Goal: Transaction & Acquisition: Purchase product/service

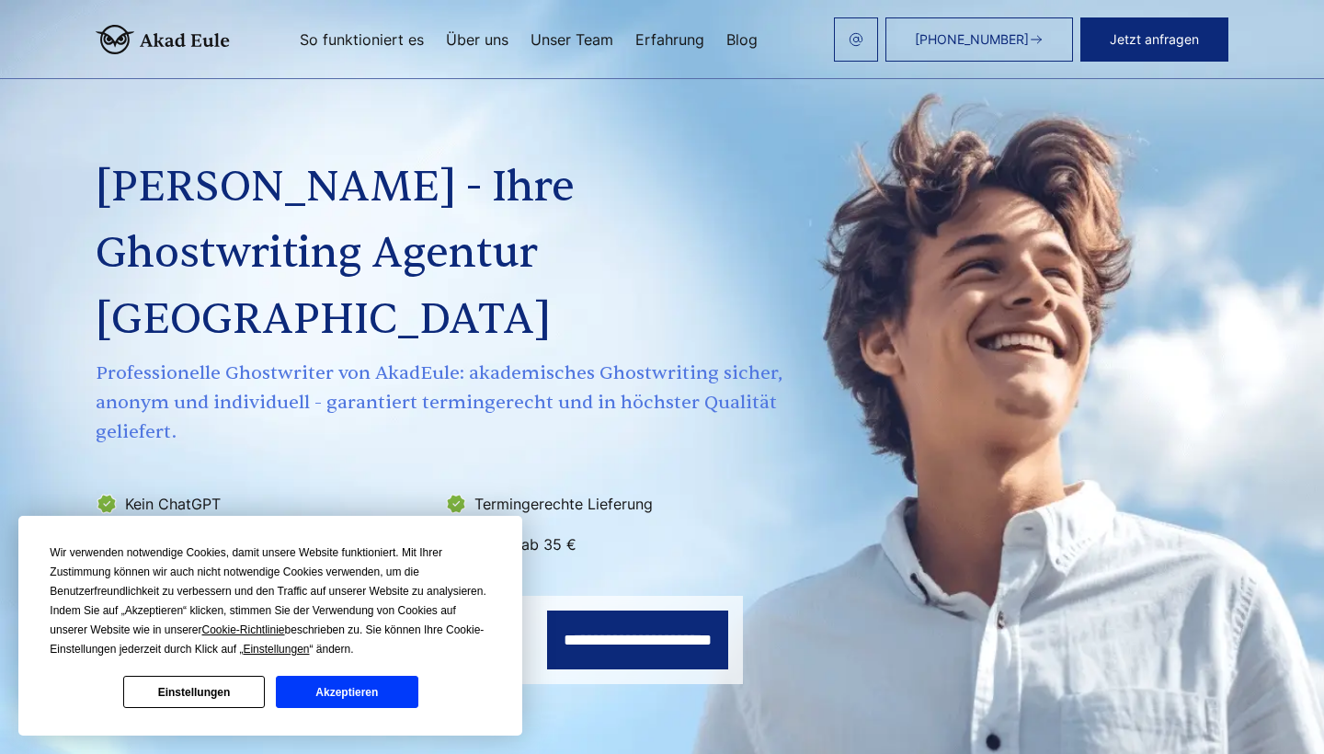
click at [388, 706] on button "Akzeptieren" at bounding box center [347, 692] width 142 height 32
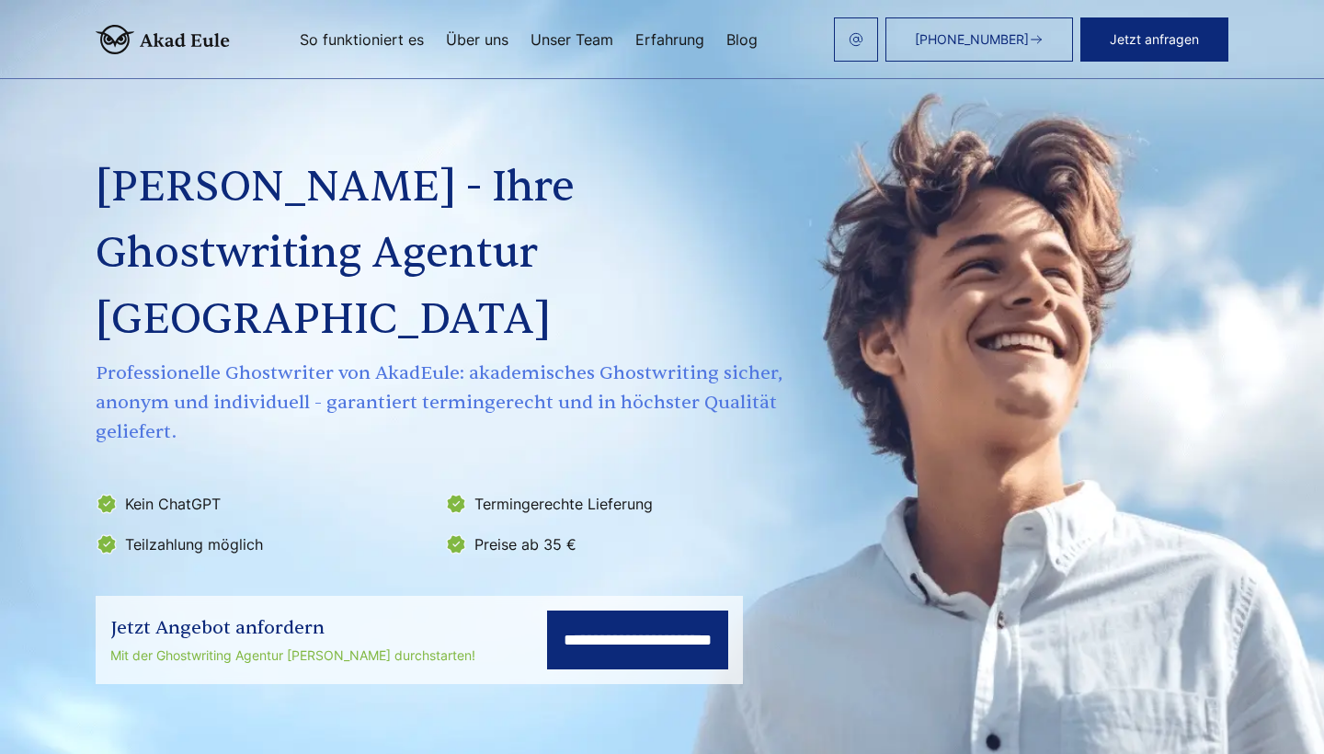
click at [561, 610] on input "**********" at bounding box center [637, 639] width 181 height 59
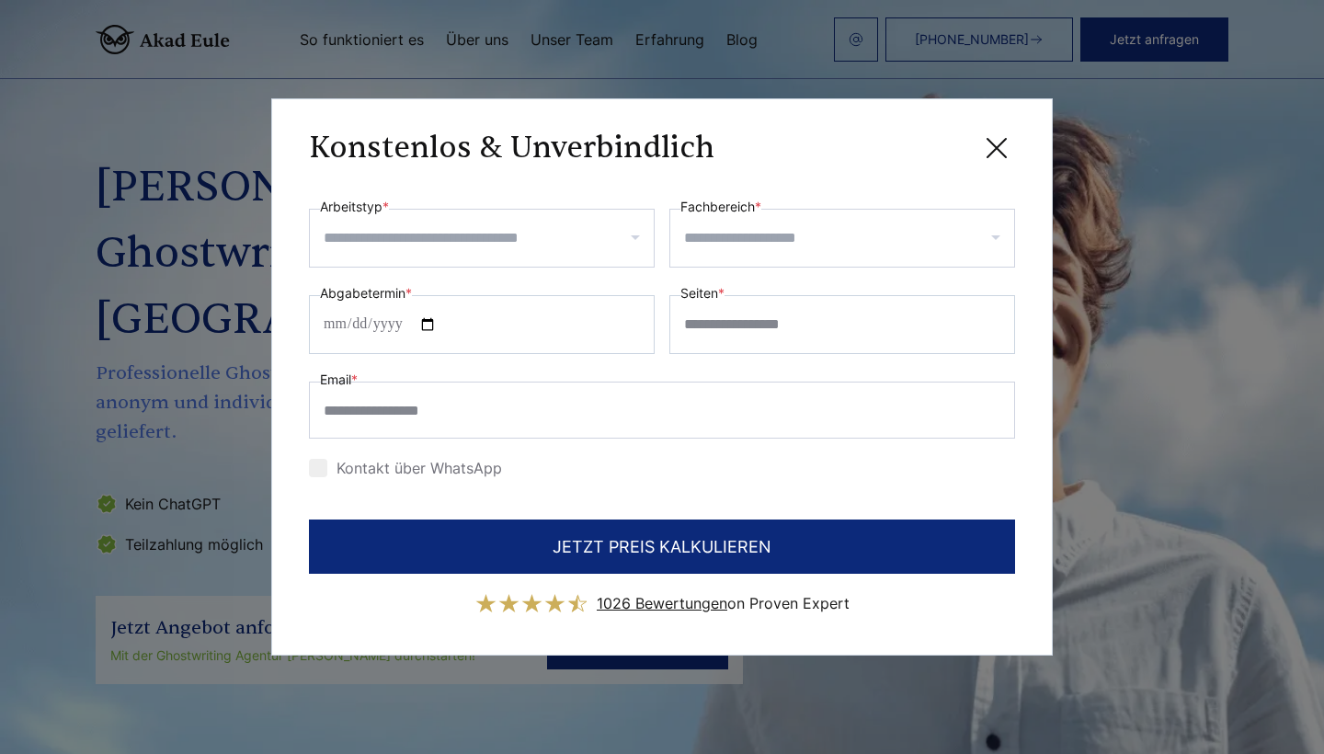
click at [532, 228] on input "Arbeitstyp *" at bounding box center [489, 237] width 330 height 29
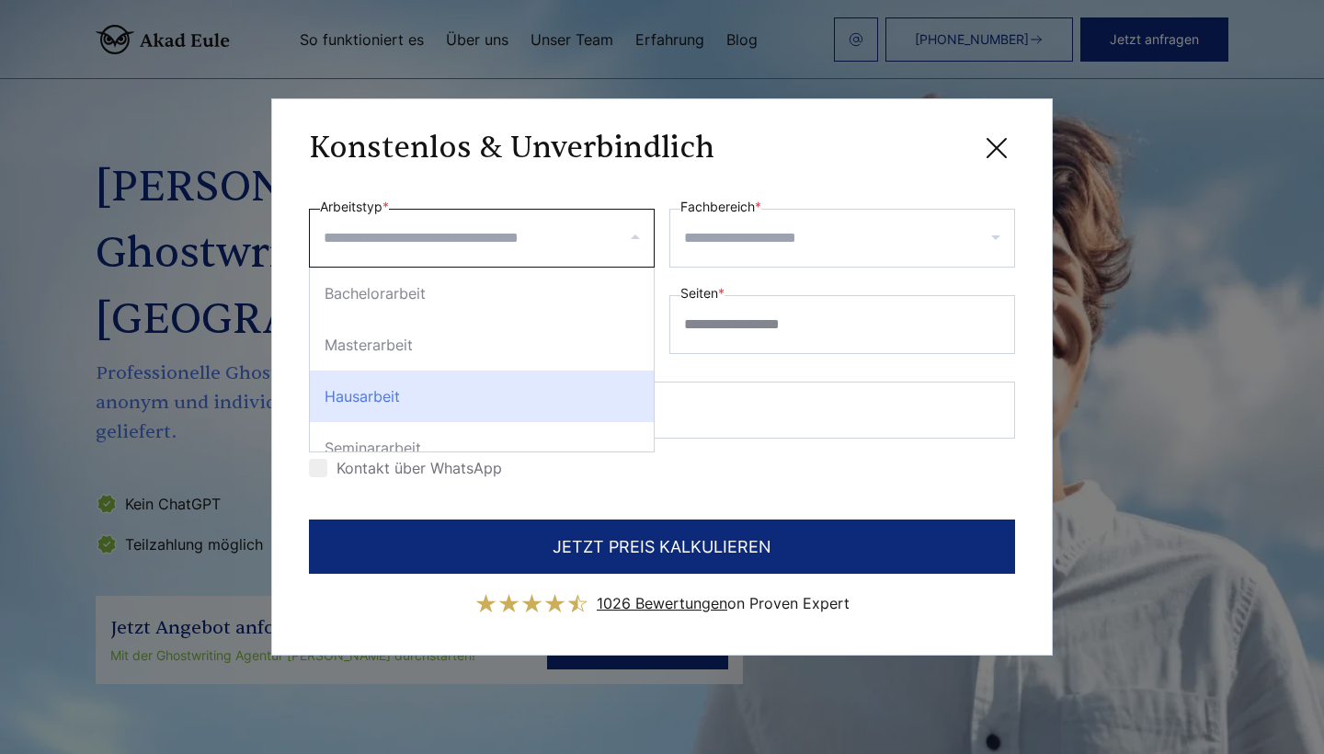
click at [511, 385] on div "Hausarbeit" at bounding box center [482, 395] width 344 height 51
select select "**"
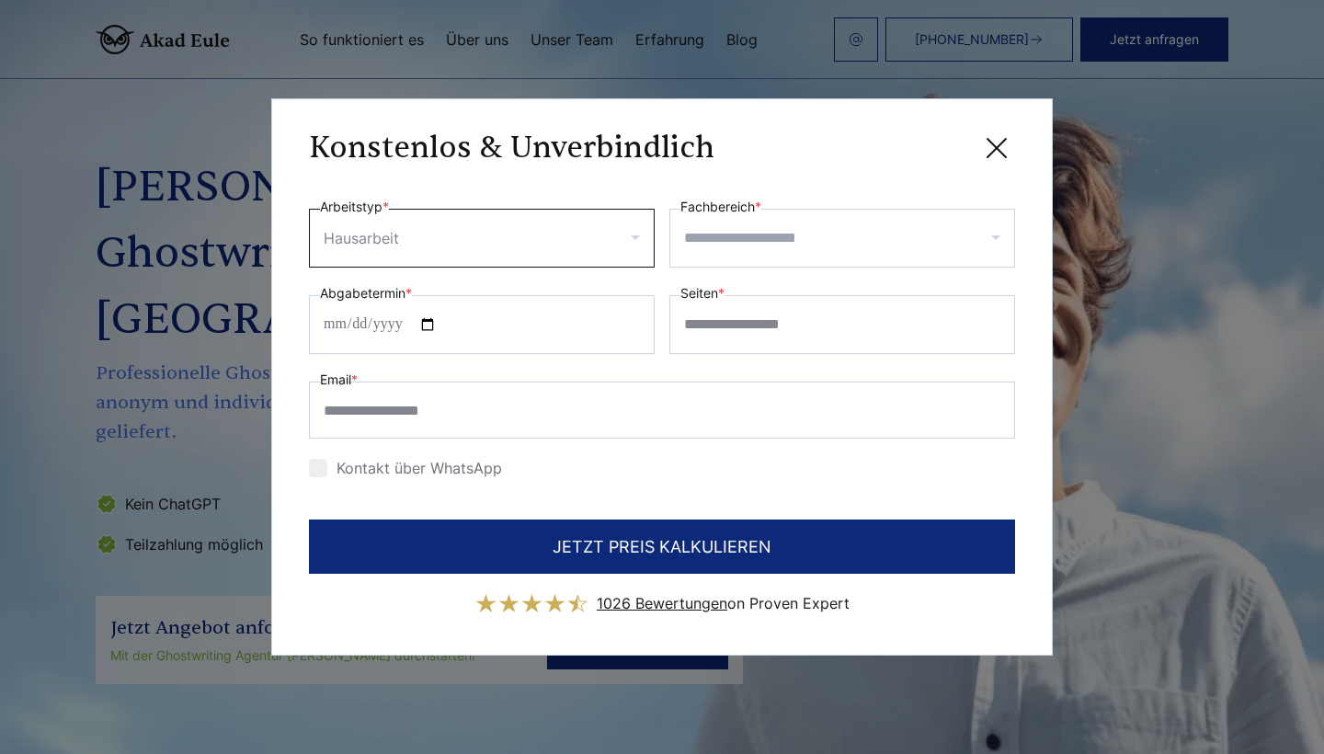
click at [790, 245] on input "Fachbereich *" at bounding box center [849, 237] width 330 height 29
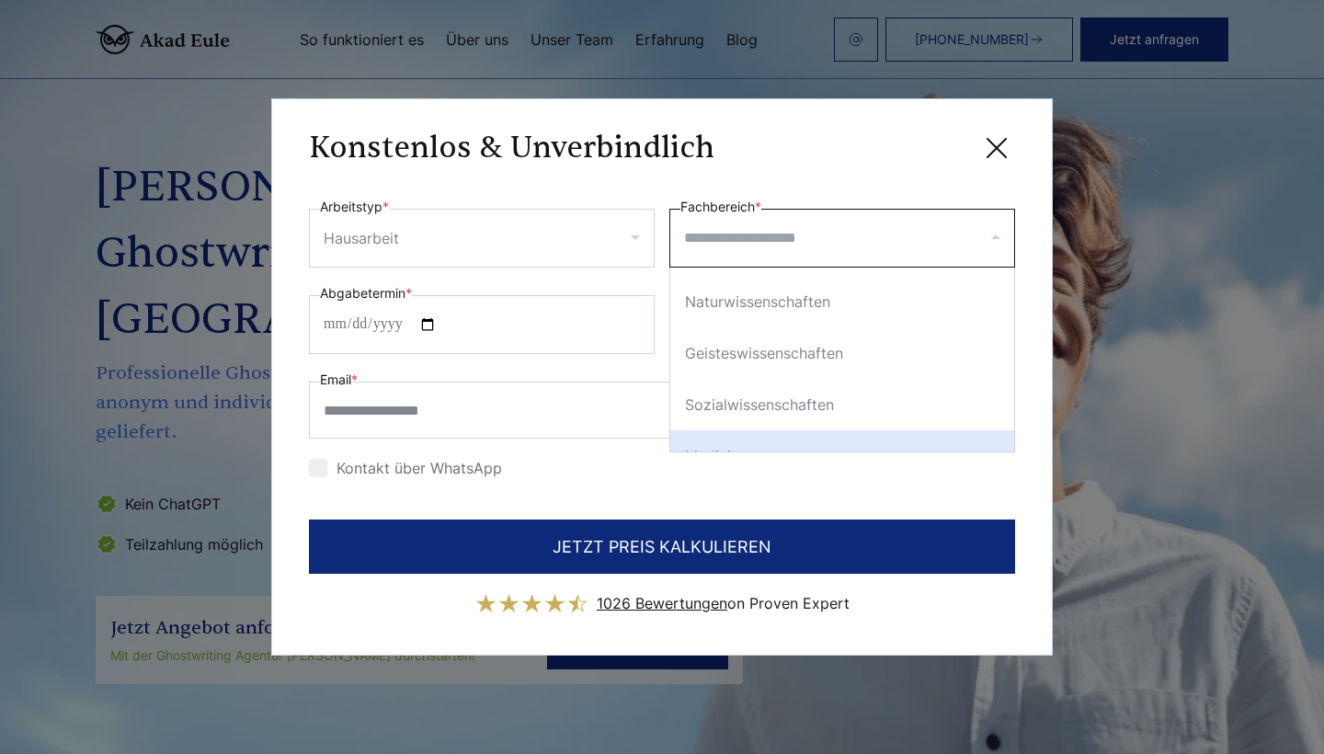
scroll to position [197, 0]
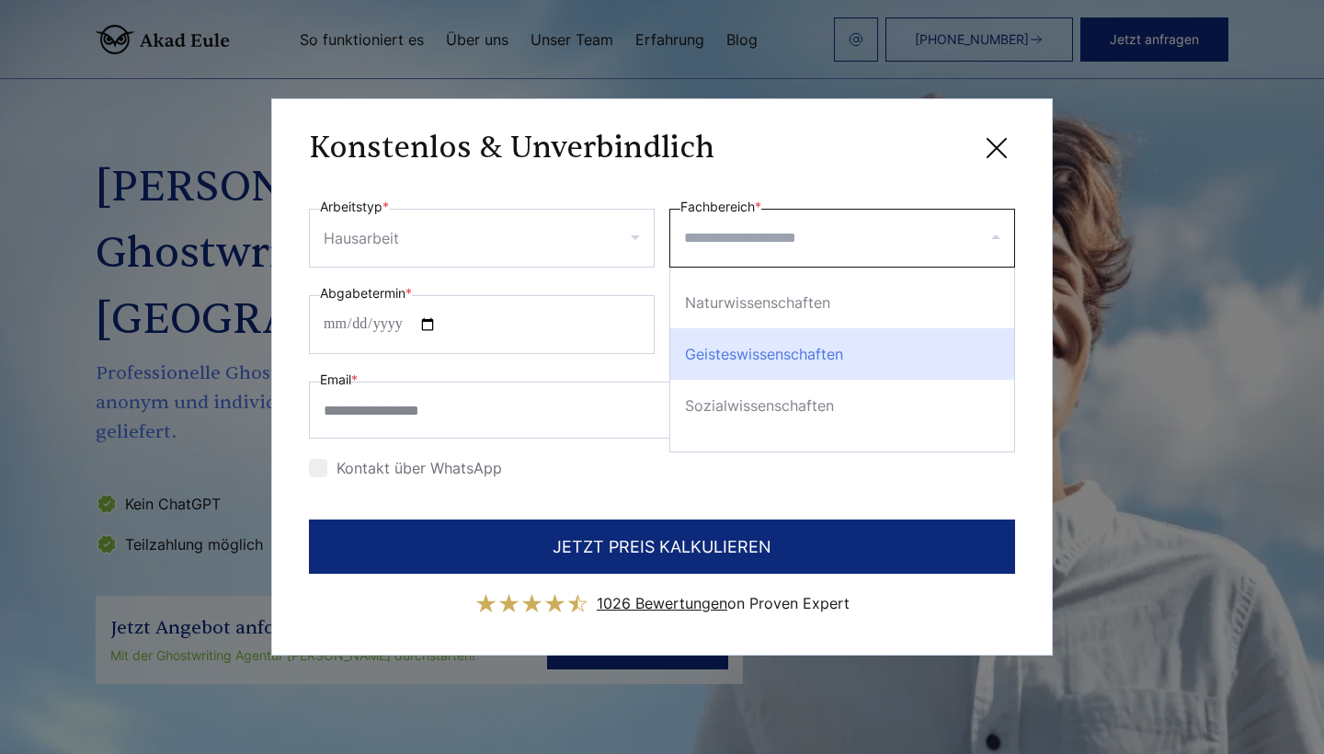
click at [798, 362] on div "Geisteswissenschaften" at bounding box center [842, 353] width 344 height 51
select select "*"
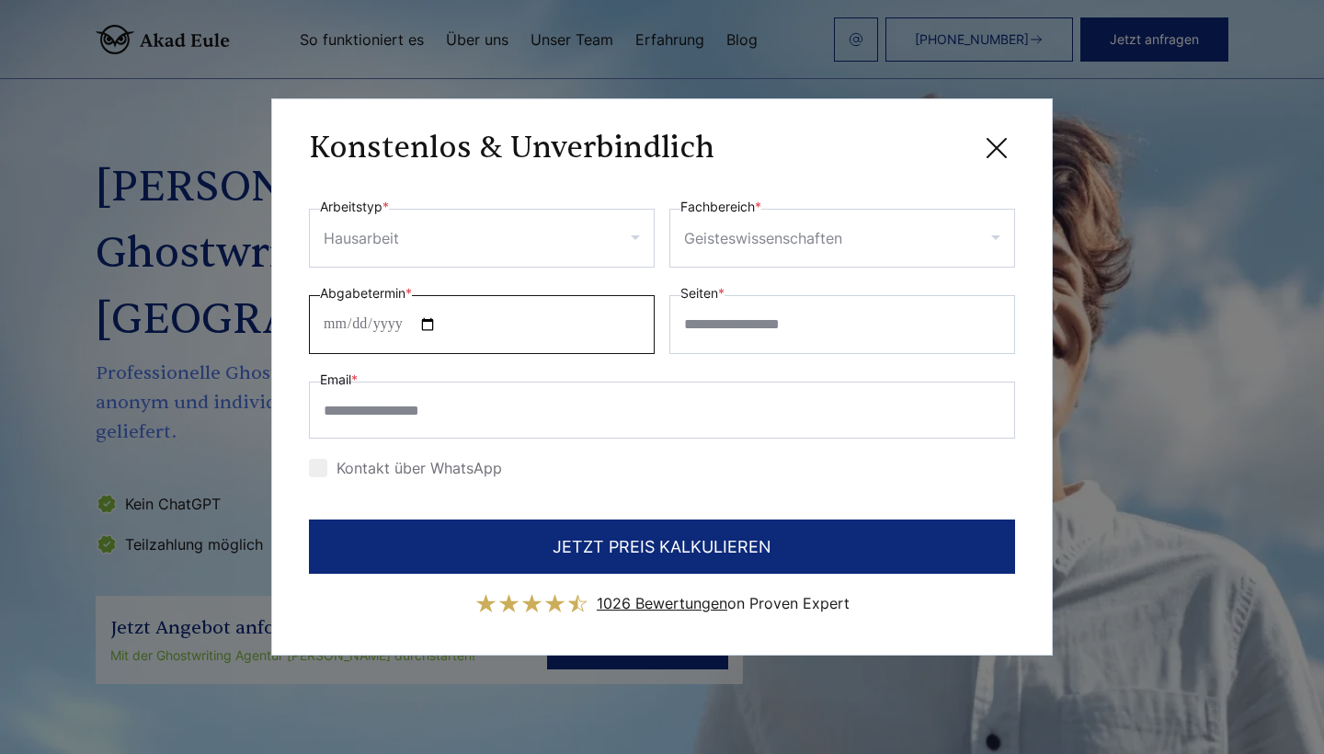
click at [555, 314] on input "Abgabetermin *" at bounding box center [482, 324] width 346 height 59
type input "**********"
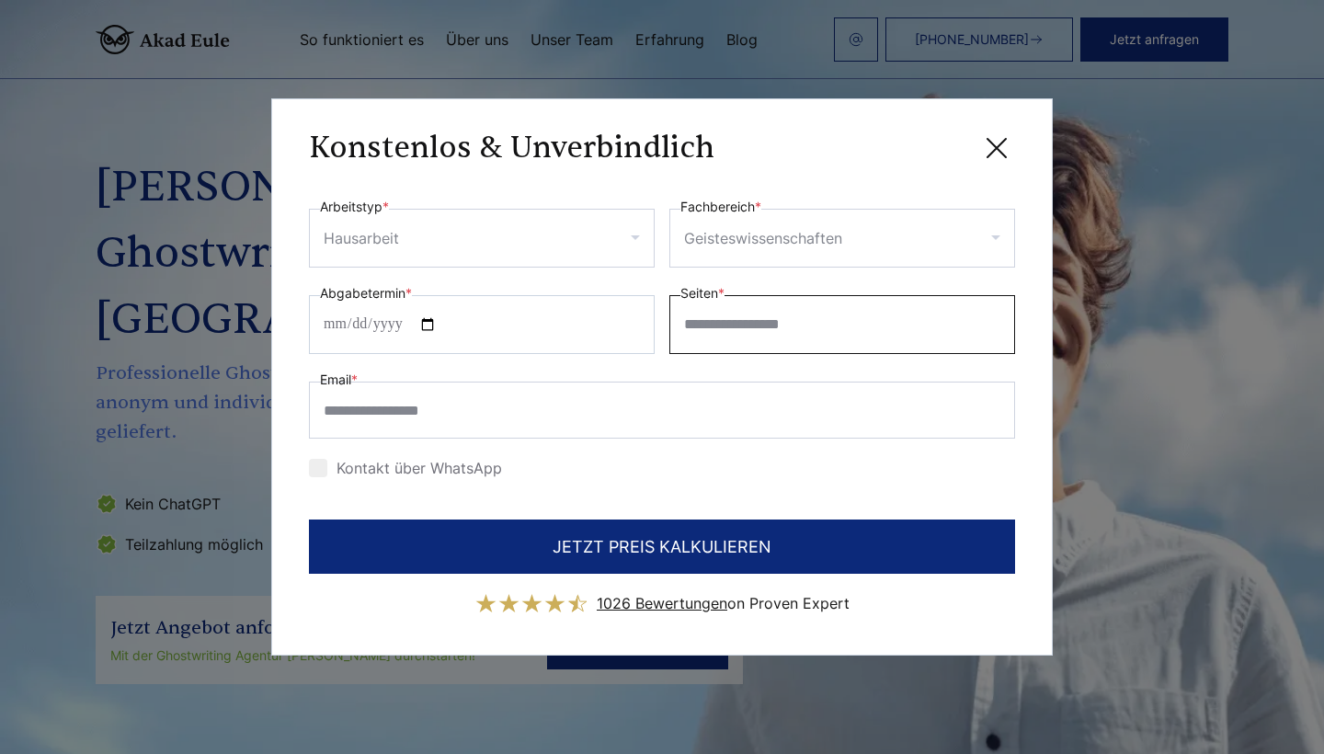
click at [702, 347] on input "Seiten *" at bounding box center [842, 324] width 346 height 59
type input "**"
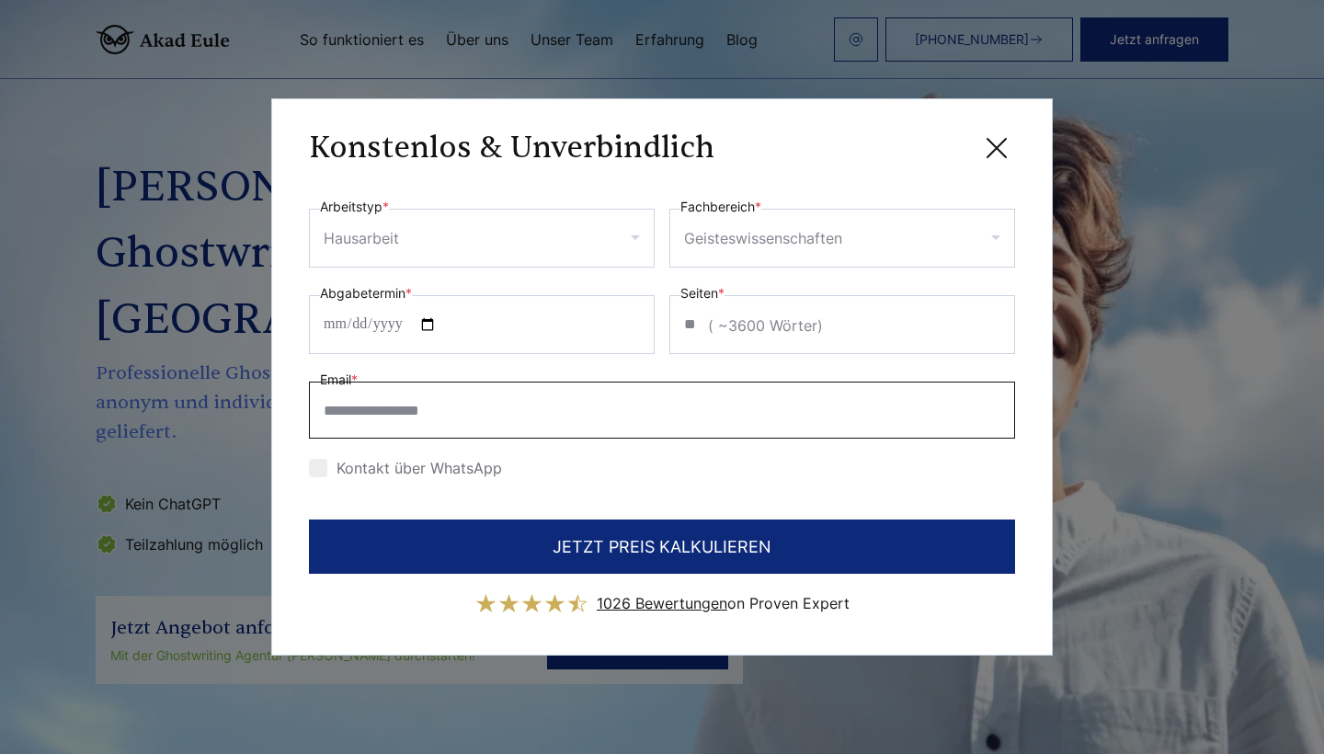
click at [539, 422] on input "Email *" at bounding box center [662, 410] width 706 height 57
type input "**********"
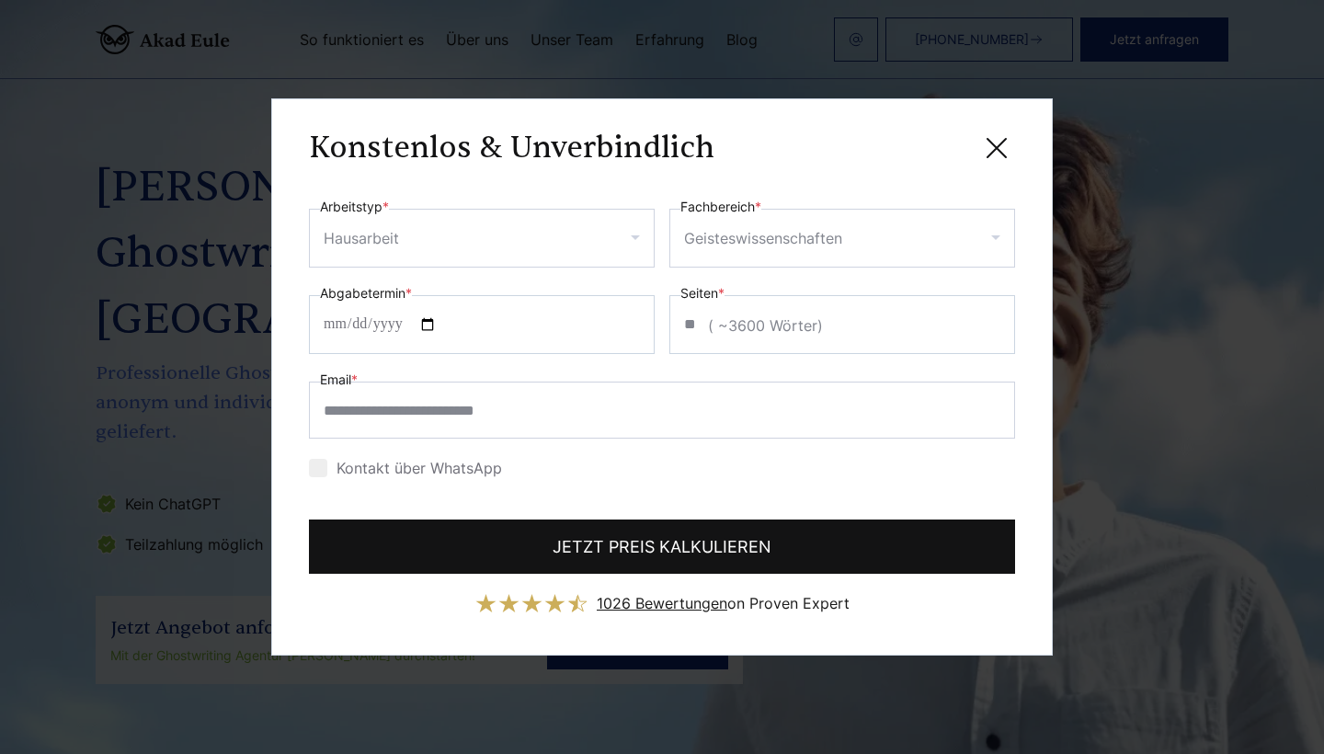
click at [672, 528] on button "JETZT PREIS KALKULIEREN" at bounding box center [662, 546] width 706 height 54
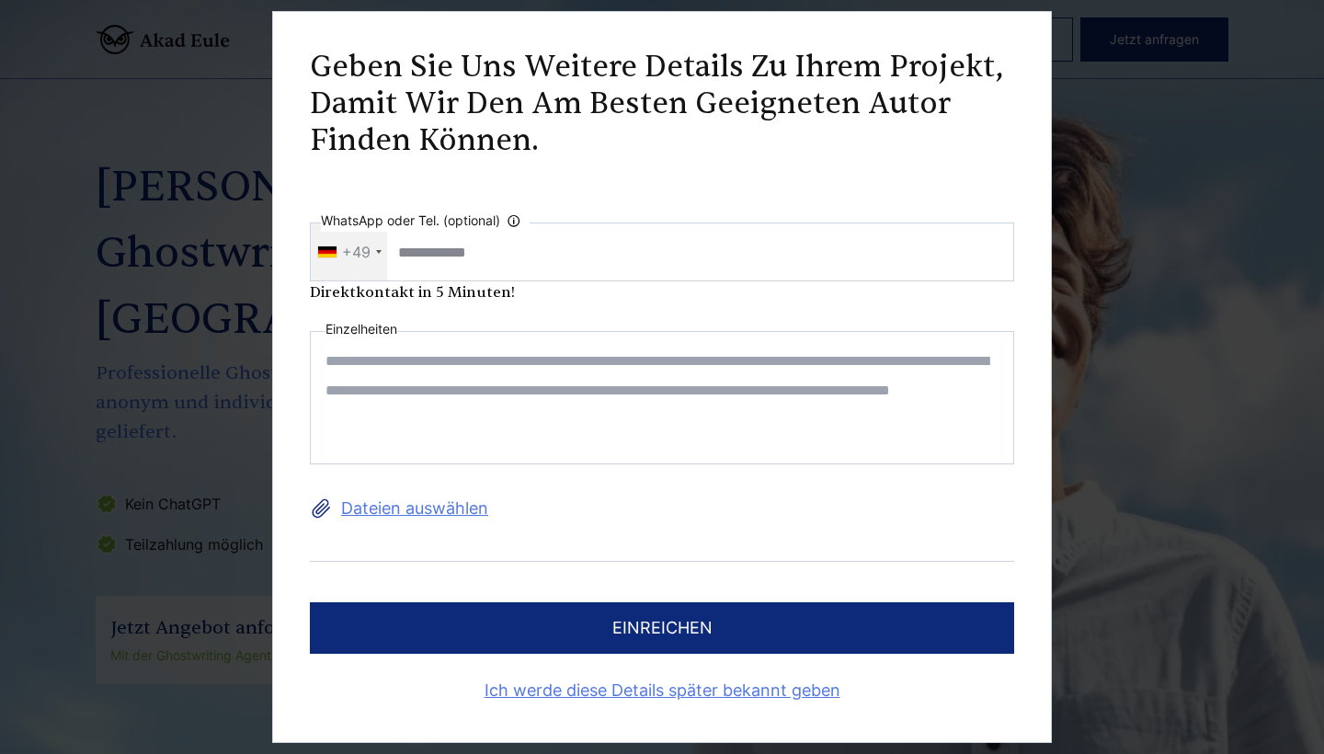
scroll to position [0, 0]
click at [818, 701] on link "Ich werde diese Details später bekannt geben" at bounding box center [662, 690] width 704 height 29
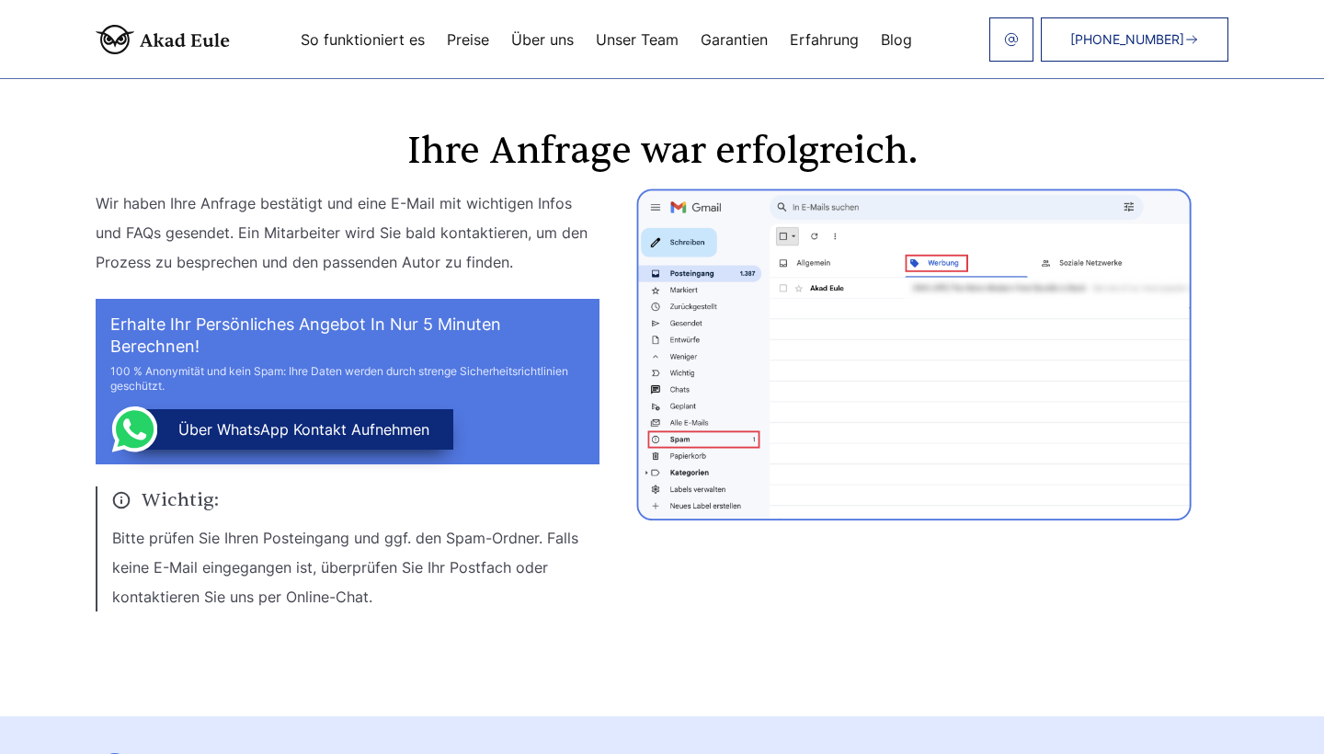
click at [400, 50] on div "+49 441 93168044 So funktioniert es Preise Über uns Unser Team Garantien Erfahr…" at bounding box center [729, 39] width 998 height 44
click at [401, 36] on link "So funktioniert es" at bounding box center [363, 39] width 124 height 15
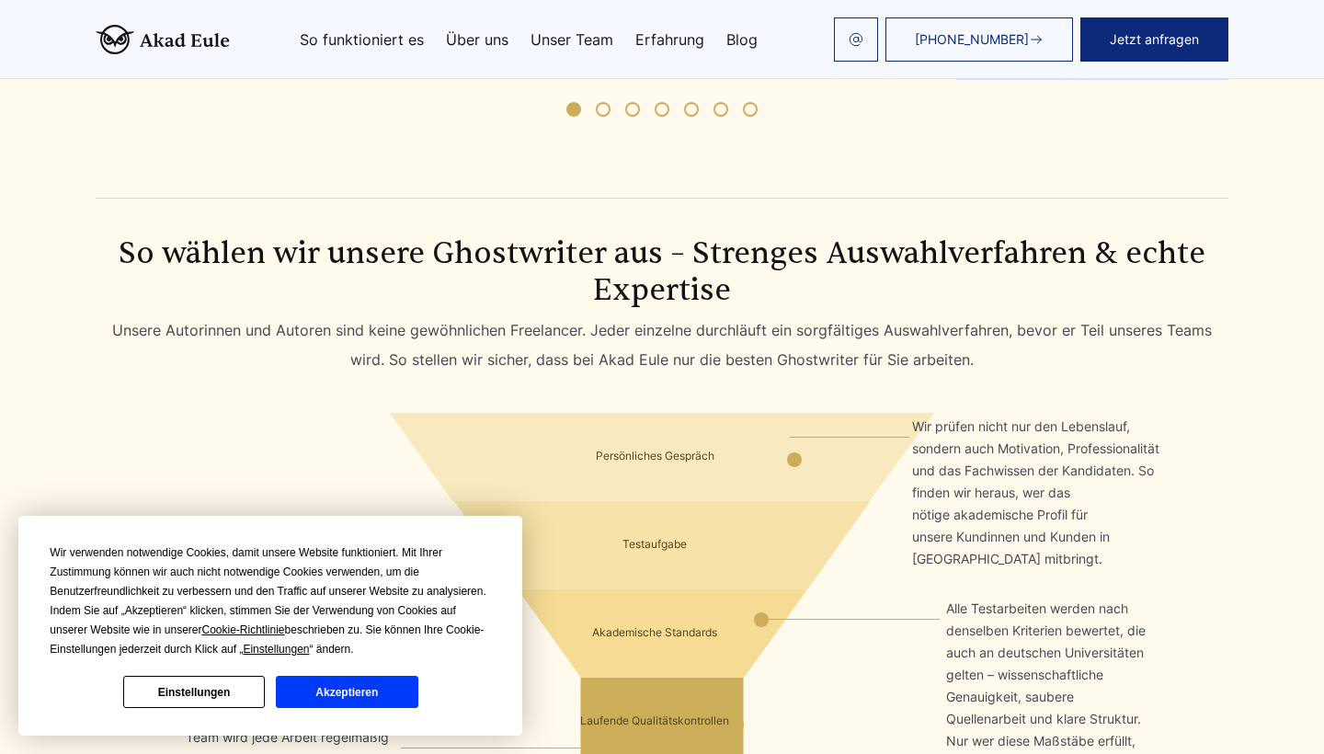
click at [400, 697] on button "Akzeptieren" at bounding box center [347, 692] width 142 height 32
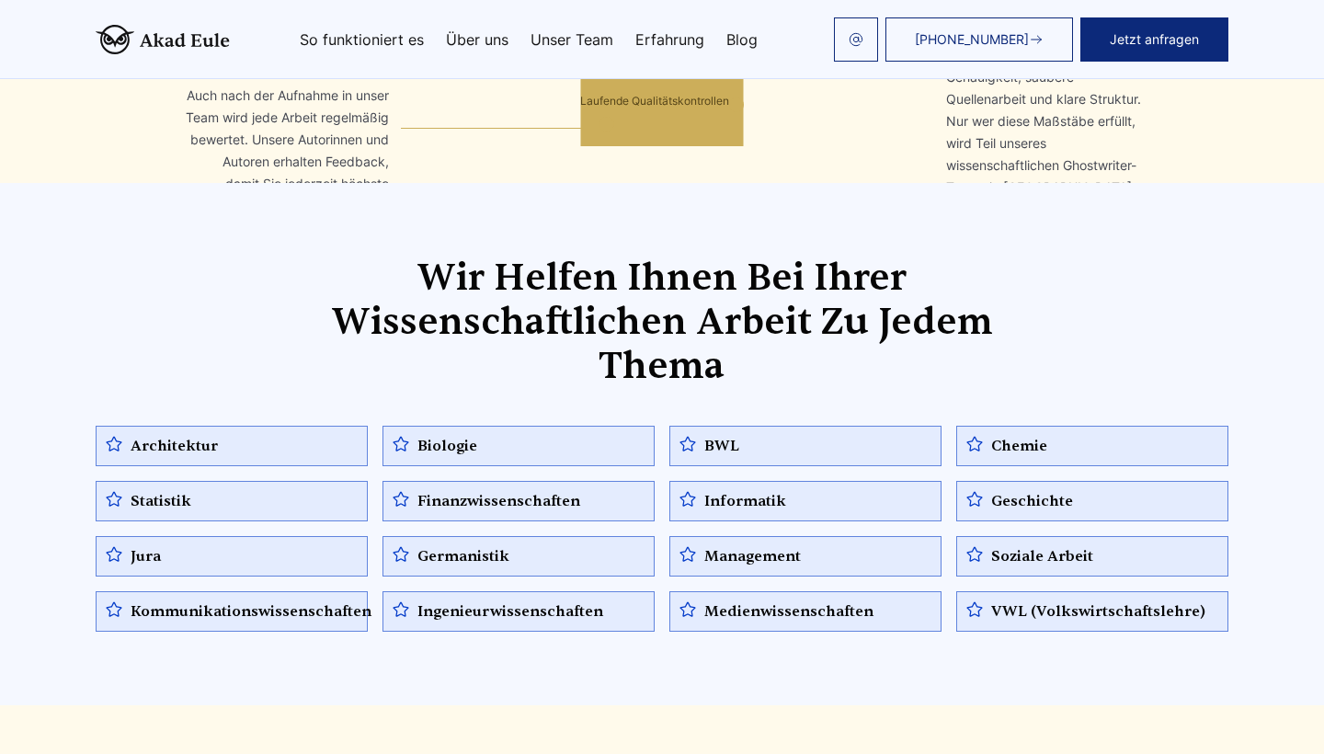
scroll to position [7885, 0]
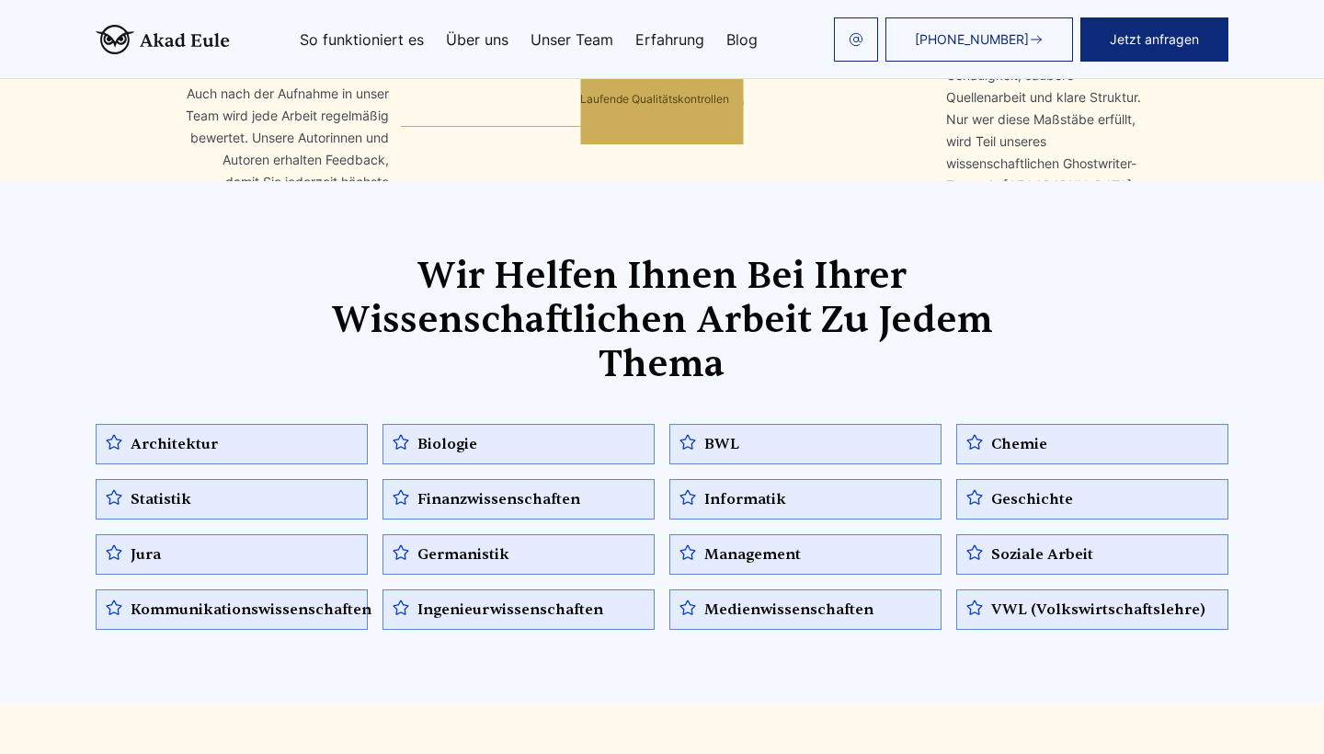
click at [1056, 488] on div "Geschichte" at bounding box center [1019, 499] width 108 height 22
click at [1012, 488] on div "Geschichte" at bounding box center [1019, 499] width 108 height 22
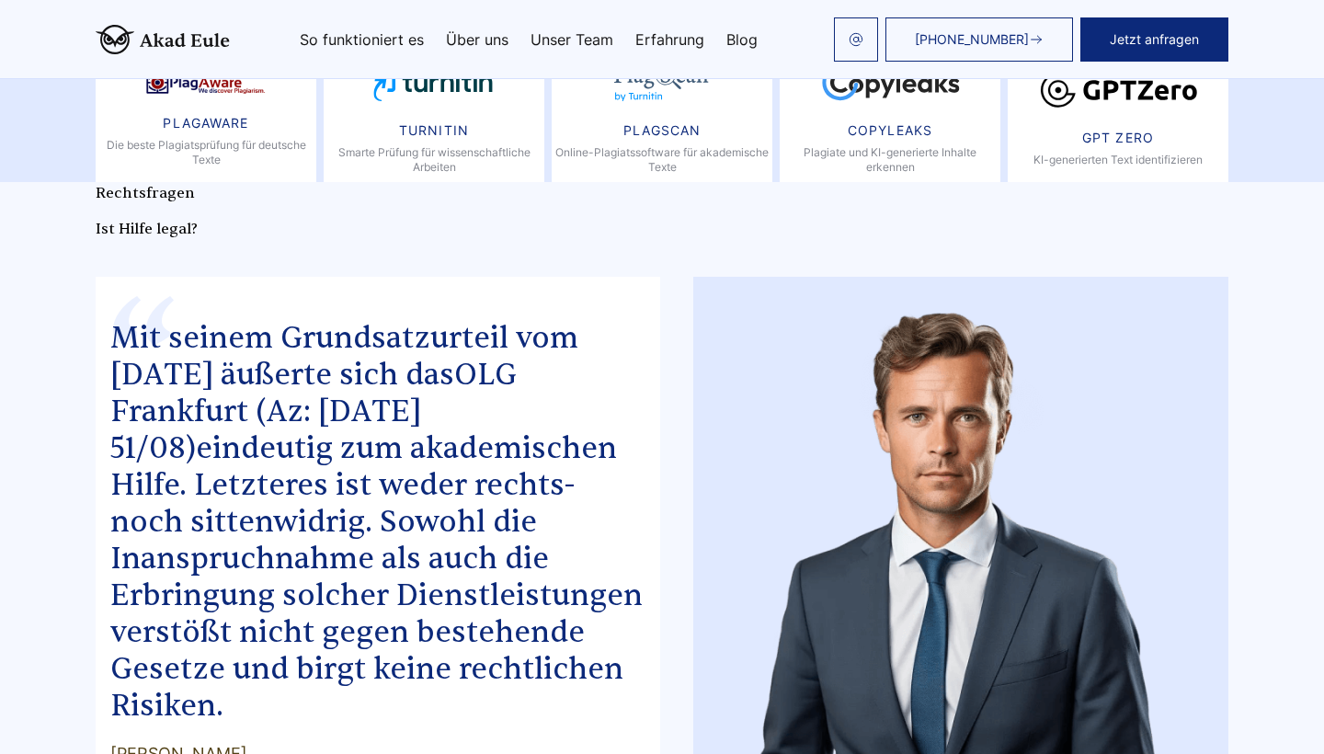
scroll to position [9627, 0]
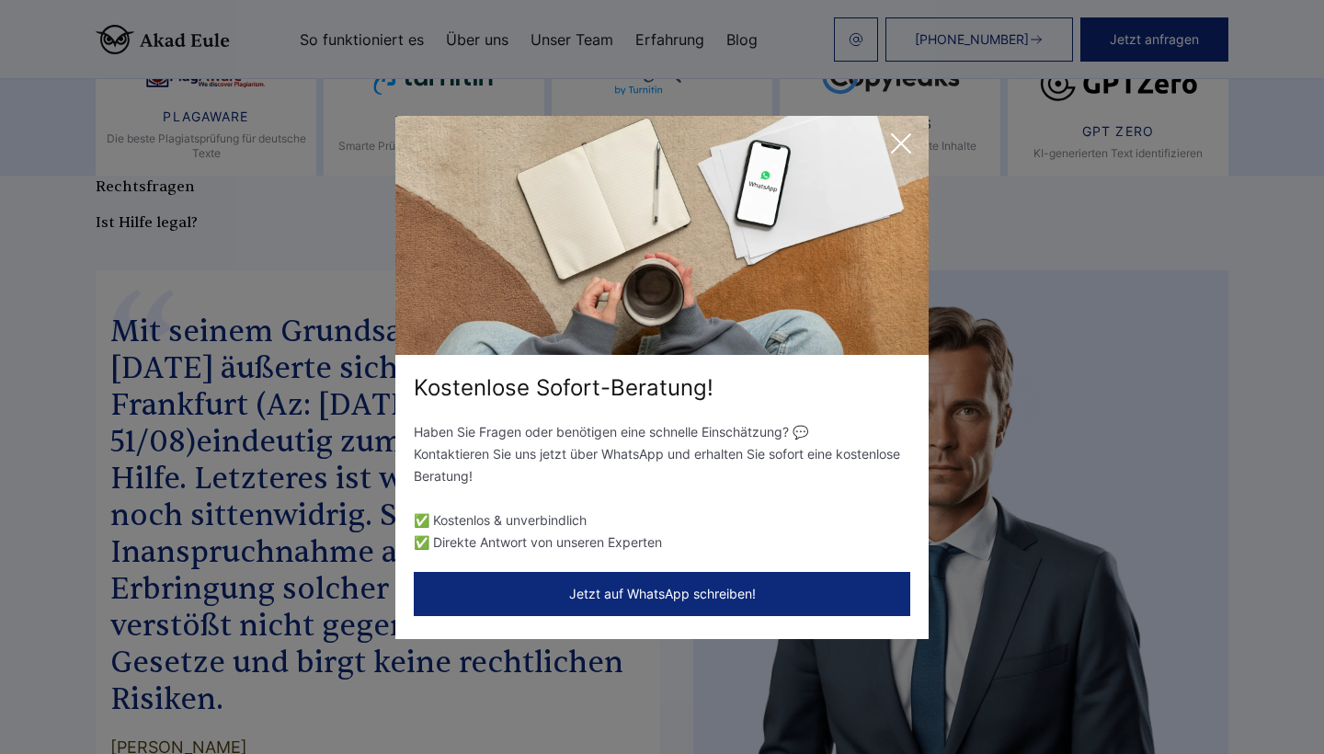
click at [902, 140] on icon at bounding box center [901, 143] width 37 height 37
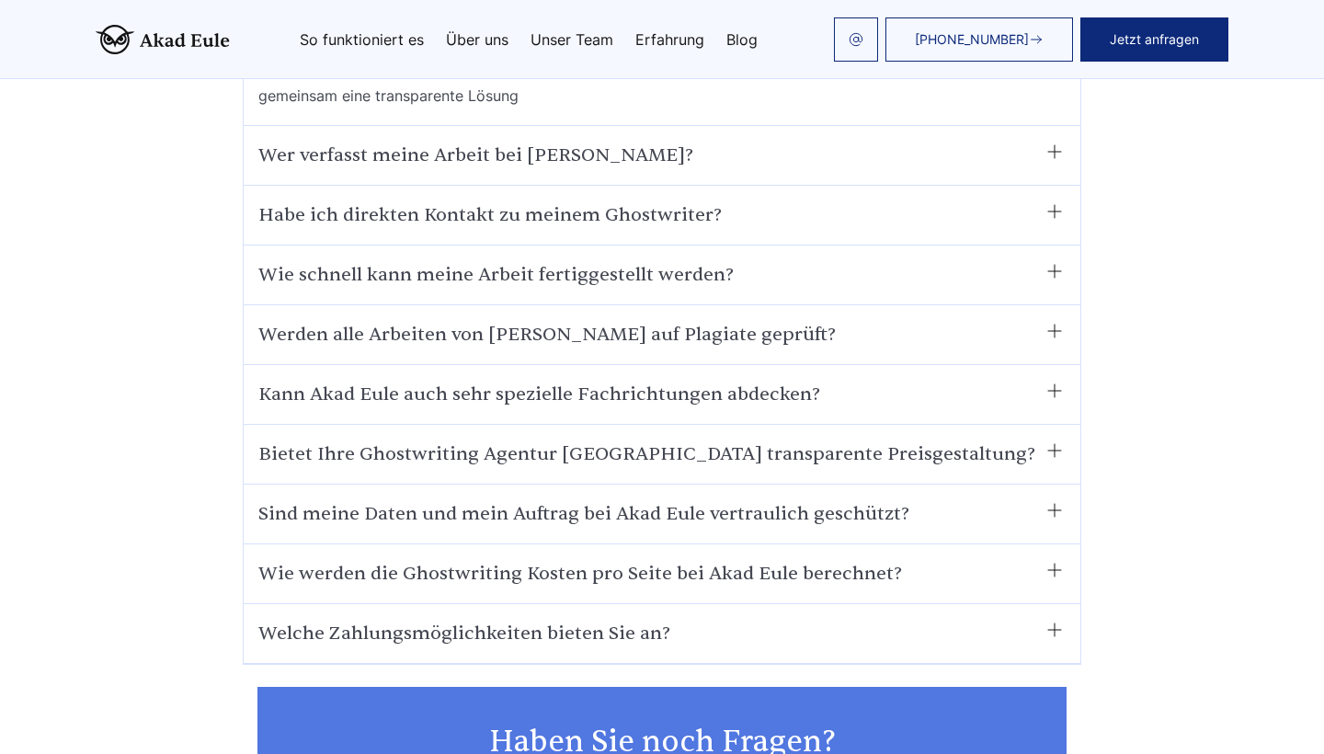
scroll to position [10513, 0]
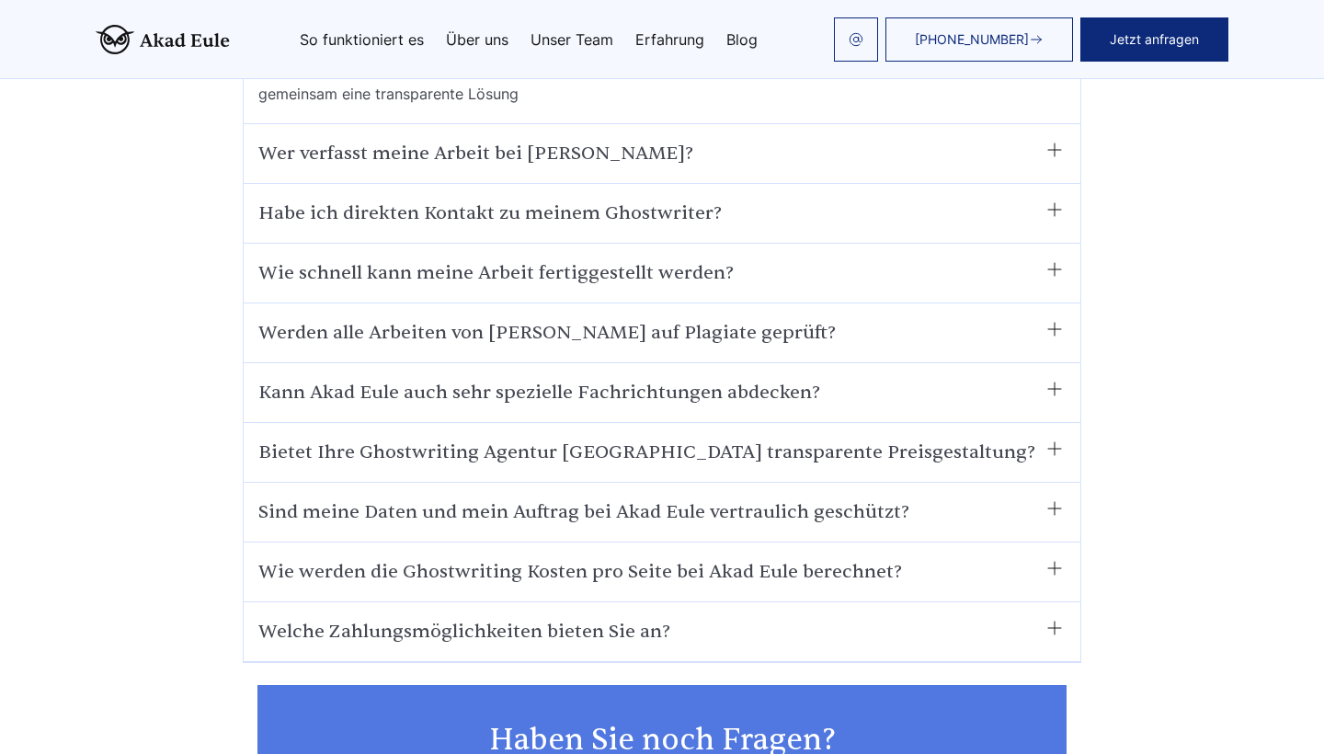
click at [547, 438] on summary "Bietet Ihre Ghostwriting Agentur [GEOGRAPHIC_DATA] transparente Preisgestaltung?" at bounding box center [661, 452] width 807 height 29
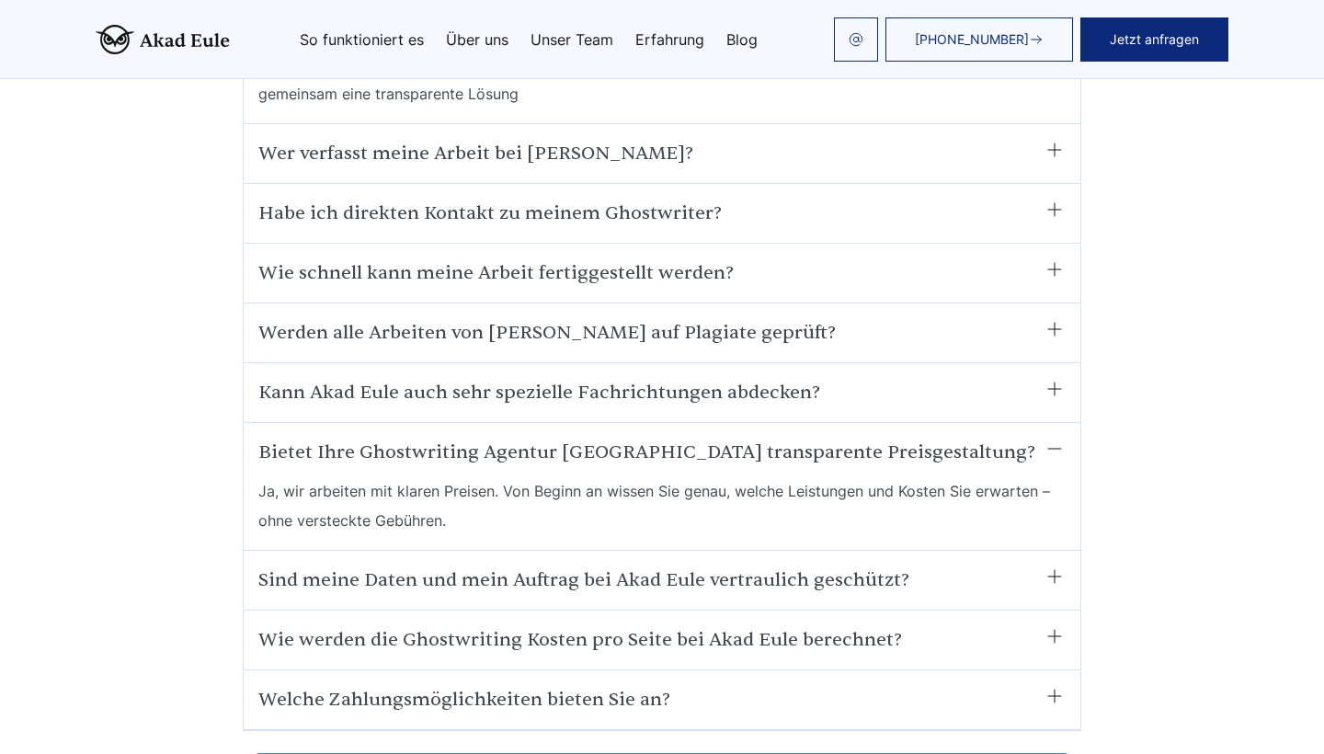
click at [579, 565] on summary "Sind meine Daten und mein Auftrag bei Akad Eule vertraulich geschützt?" at bounding box center [661, 579] width 807 height 29
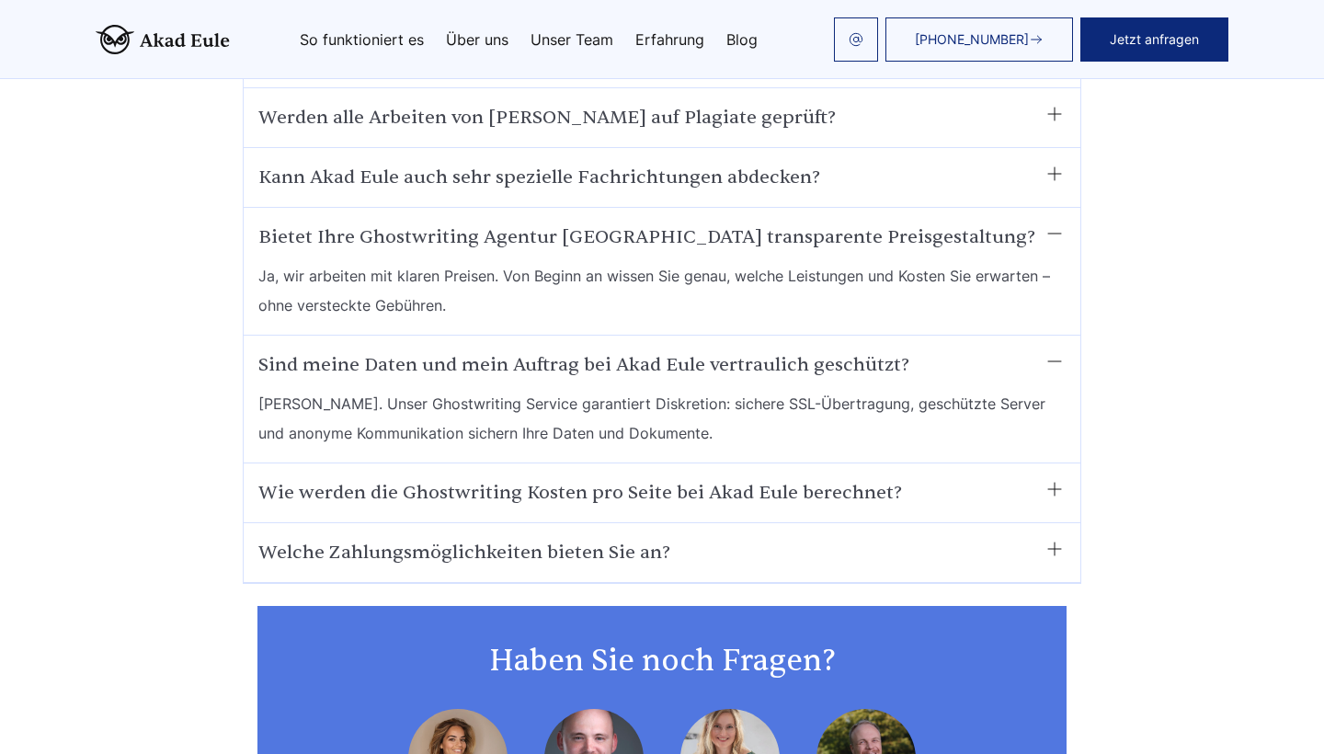
scroll to position [10735, 0]
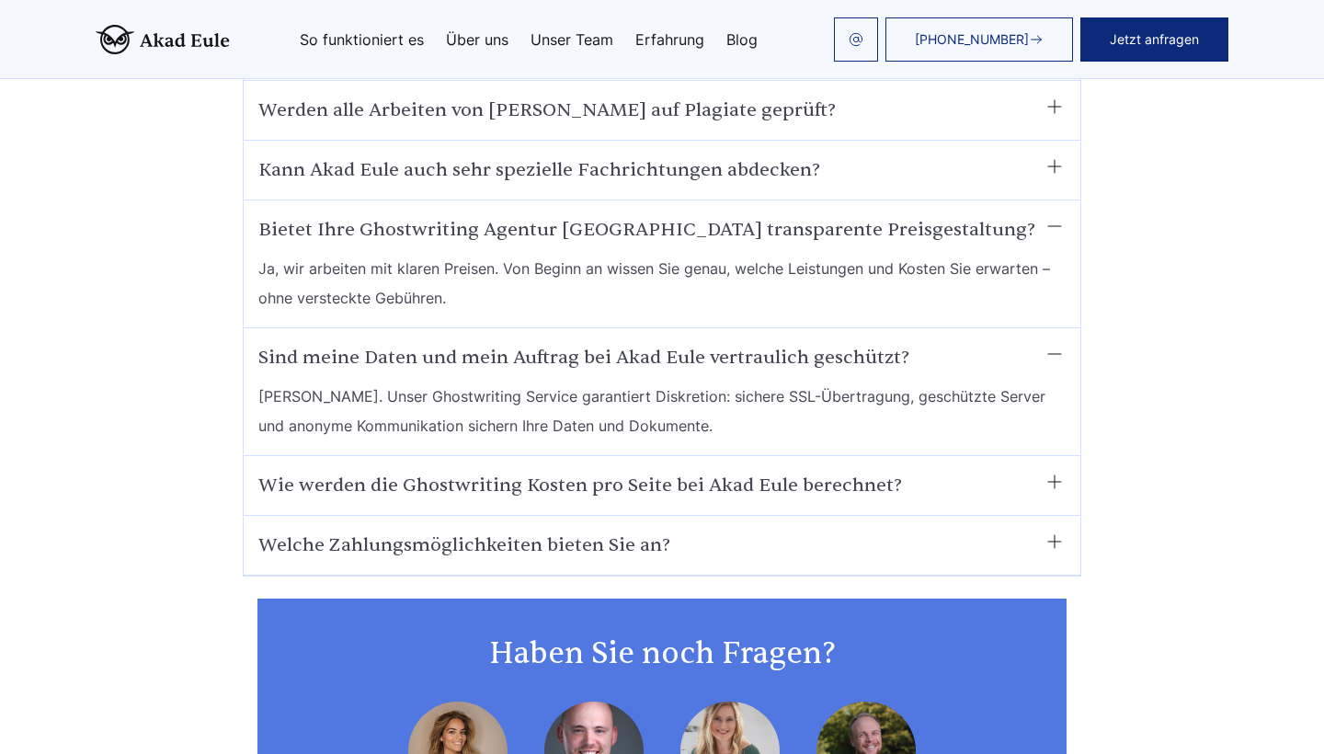
click at [591, 471] on summary "Wie werden die Ghostwriting Kosten pro Seite bei Akad Eule berechnet?" at bounding box center [661, 485] width 807 height 29
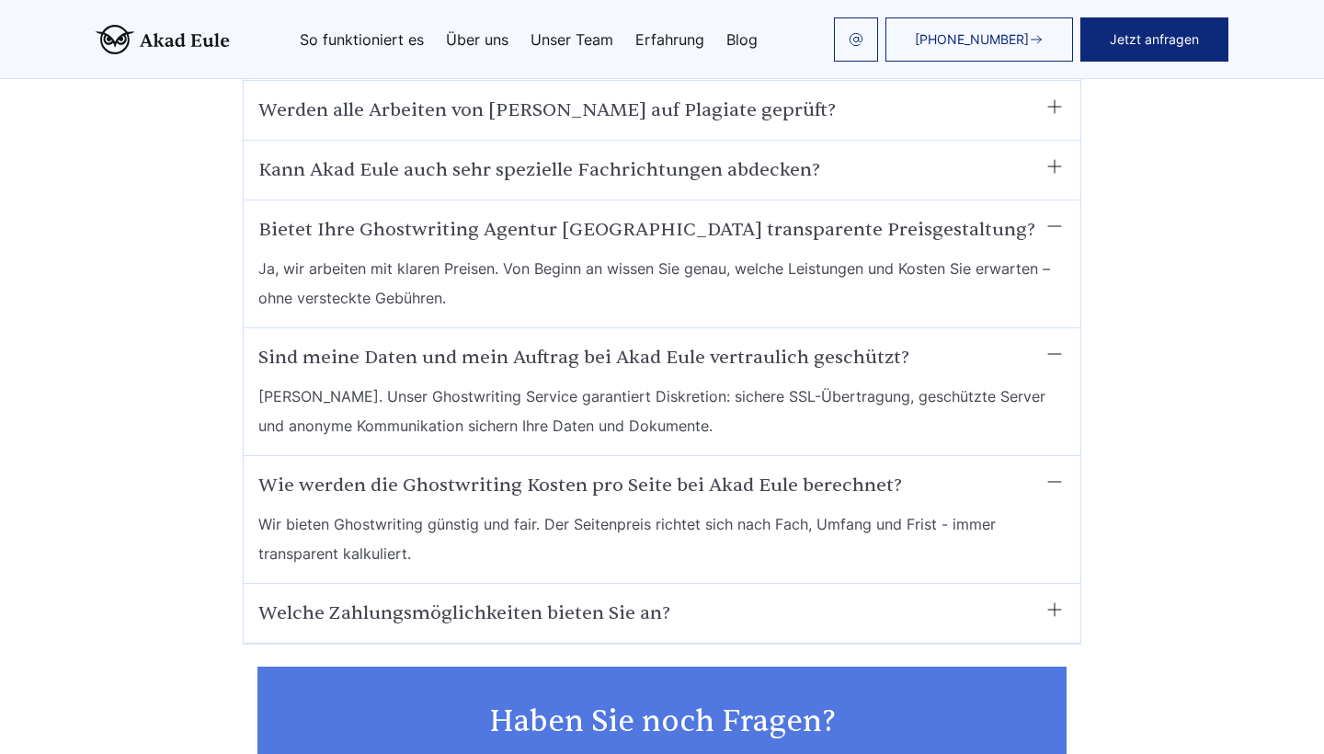
click at [615, 584] on div "Welche Zahlungsmöglichkeiten bieten Sie an? Sie können per Google Pay/Apple Pay…" at bounding box center [662, 614] width 837 height 60
click at [737, 598] on summary "Welche Zahlungsmöglichkeiten bieten Sie an?" at bounding box center [661, 612] width 807 height 29
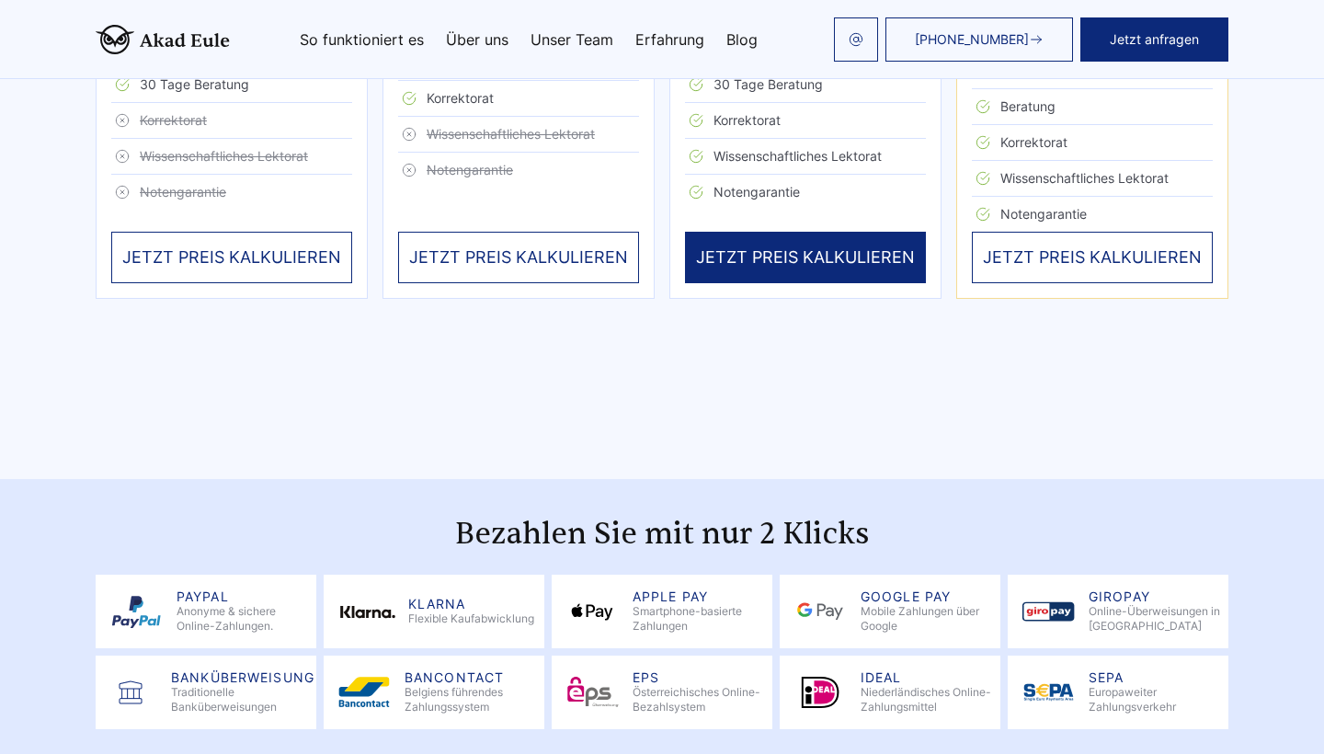
scroll to position [4792, 0]
